Goal: Task Accomplishment & Management: Manage account settings

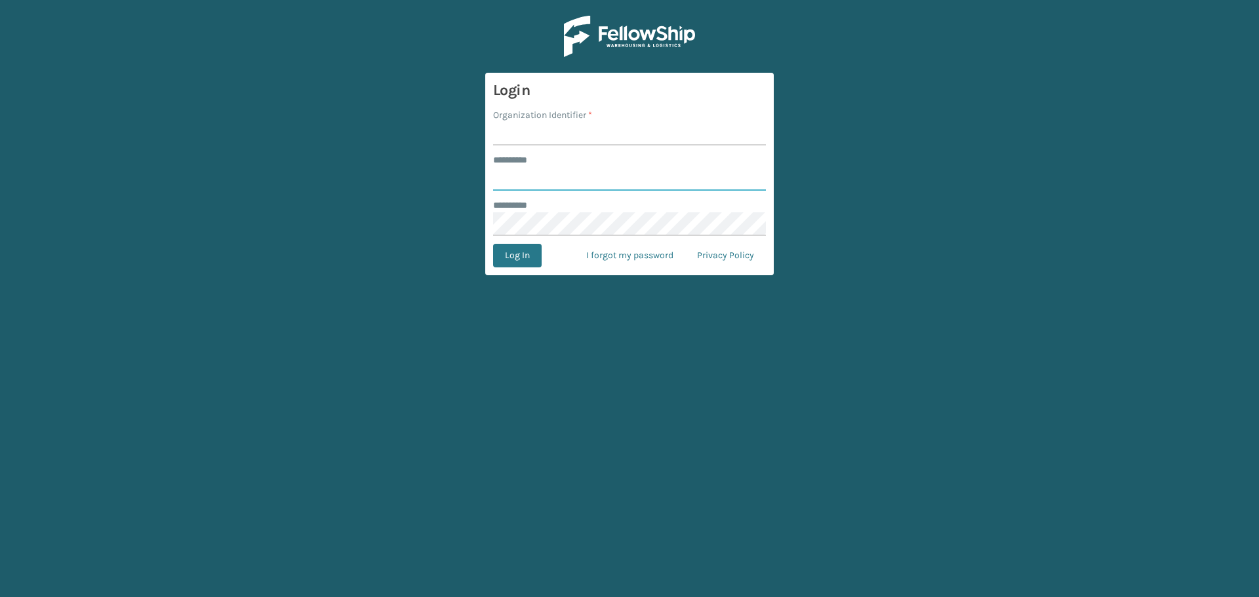
type input "*********"
click at [555, 134] on input "Organization Identifier *" at bounding box center [629, 134] width 273 height 24
type input "Emson"
click at [493, 244] on button "Log In" at bounding box center [517, 256] width 49 height 24
